Goal: Task Accomplishment & Management: Complete application form

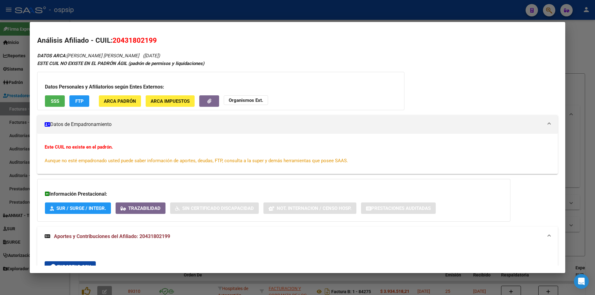
scroll to position [212, 0]
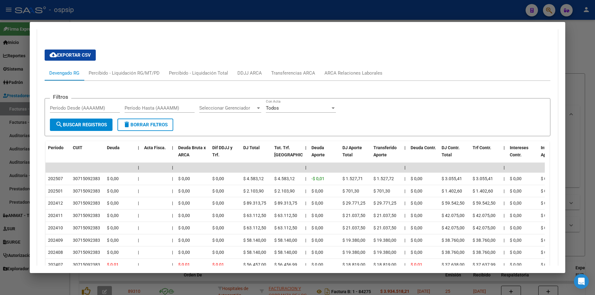
click at [140, 23] on mat-dialog-container "Análisis Afiliado - CUIL: 20431802199 DATOS ARCA: [PERSON_NAME] [PERSON_NAME] (…" at bounding box center [298, 147] width 536 height 251
click at [95, 18] on div at bounding box center [297, 147] width 595 height 295
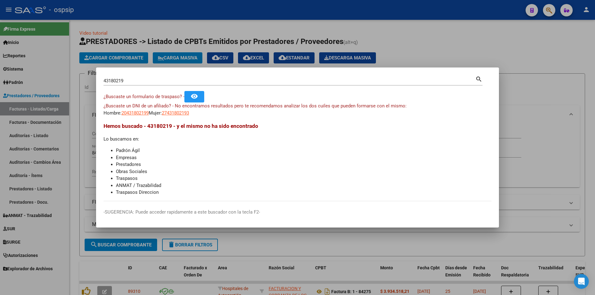
click at [95, 18] on div at bounding box center [297, 147] width 595 height 295
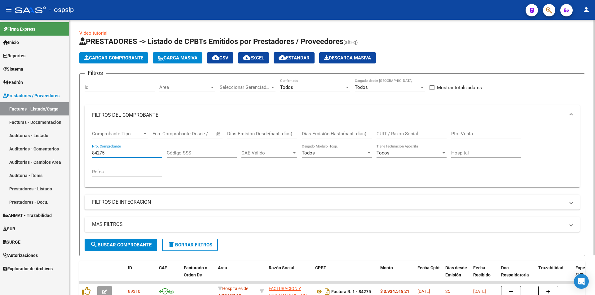
click at [114, 153] on input "84275" at bounding box center [127, 153] width 70 height 6
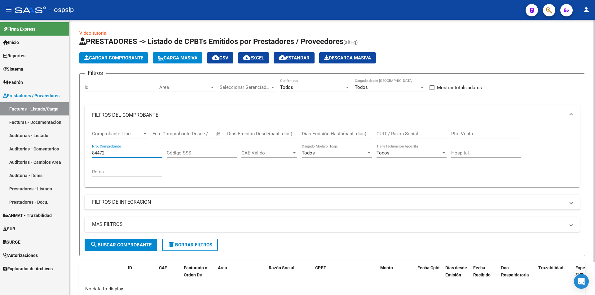
type input "84472"
click at [123, 57] on span "Cargar Comprobante" at bounding box center [113, 58] width 59 height 6
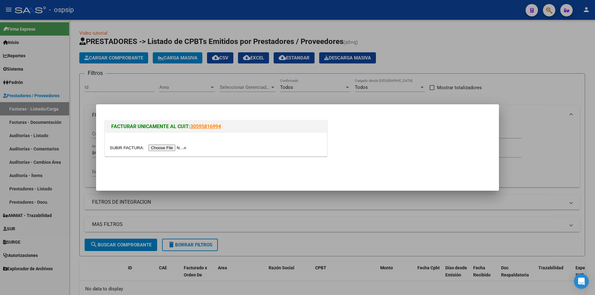
click at [171, 147] on input "file" at bounding box center [149, 148] width 78 height 7
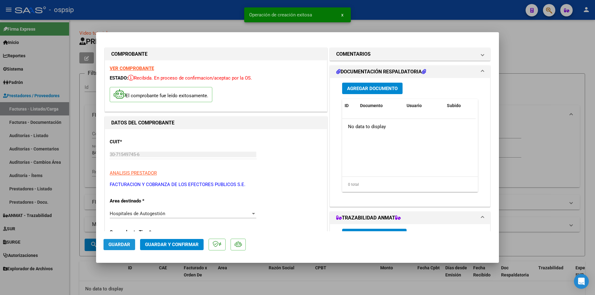
click at [118, 244] on span "Guardar" at bounding box center [119, 245] width 22 height 6
click at [545, 59] on div at bounding box center [297, 147] width 595 height 295
type input "$ 0,00"
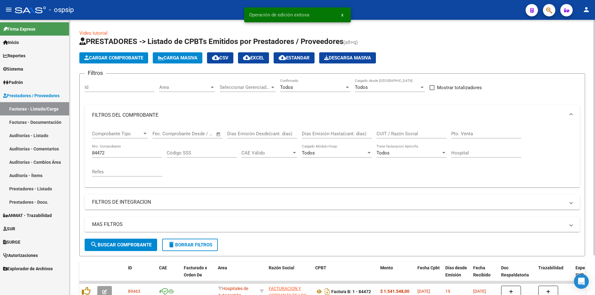
scroll to position [31, 0]
